Goal: Obtain resource: Download file/media

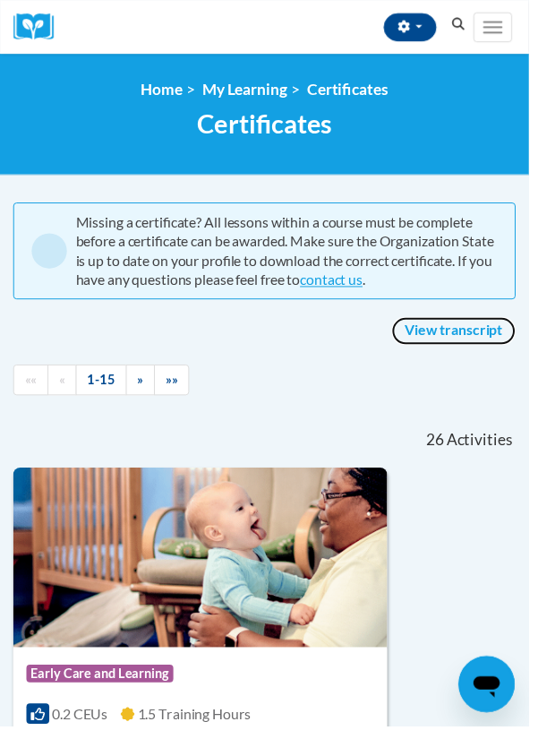
click at [459, 327] on link "View transcript" at bounding box center [462, 336] width 126 height 29
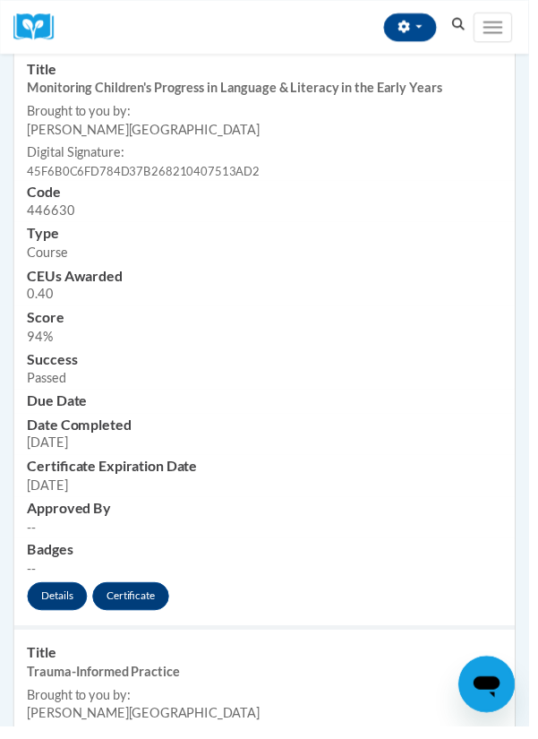
scroll to position [566, 0]
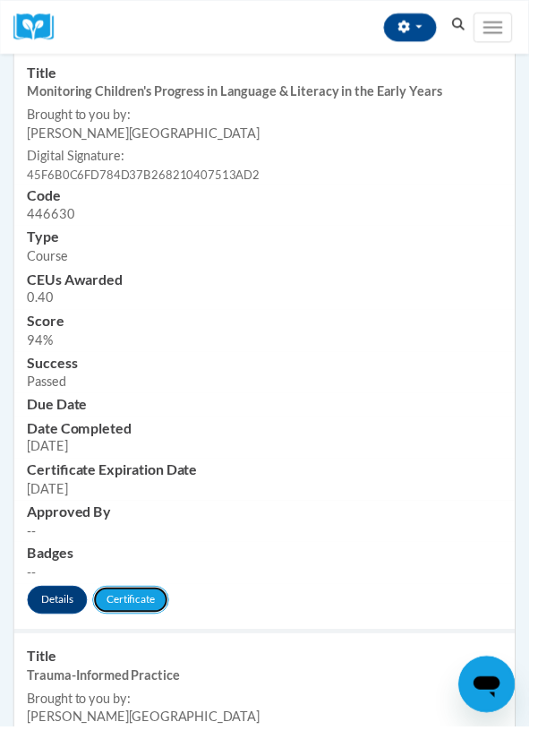
click at [132, 605] on link "Certificate" at bounding box center [133, 610] width 78 height 29
